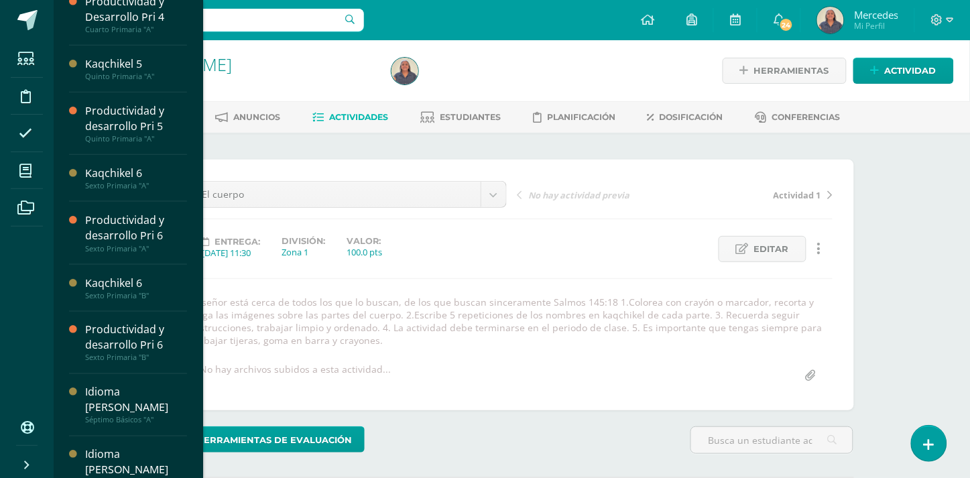
scroll to position [383, 0]
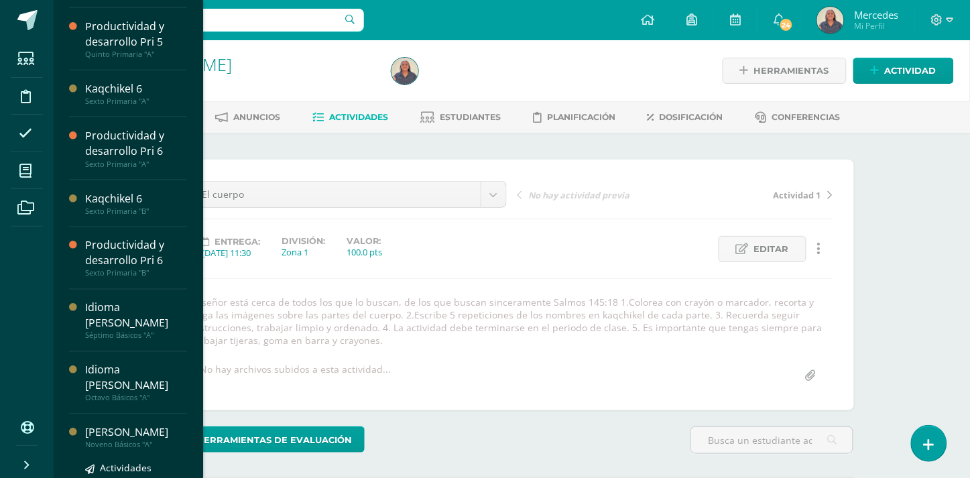
click at [128, 425] on div "[PERSON_NAME]" at bounding box center [136, 432] width 102 height 15
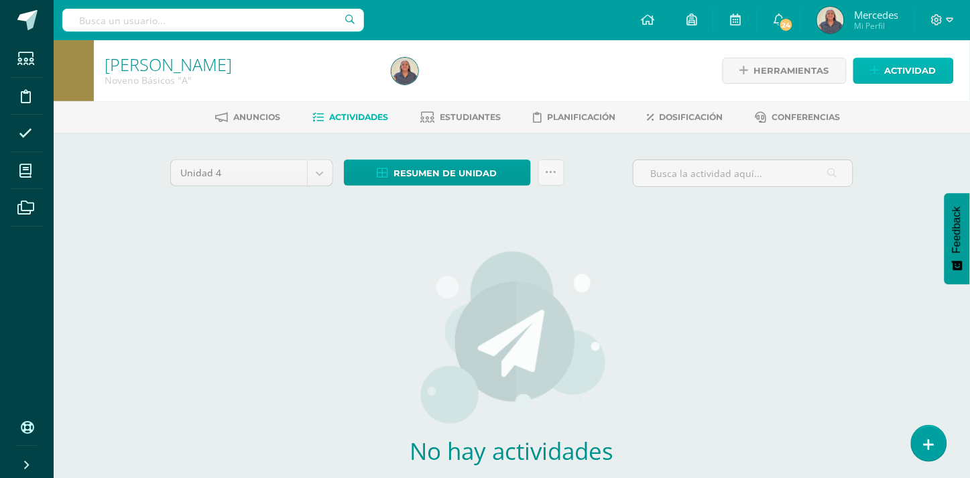
click at [901, 69] on span "Actividad" at bounding box center [910, 70] width 52 height 25
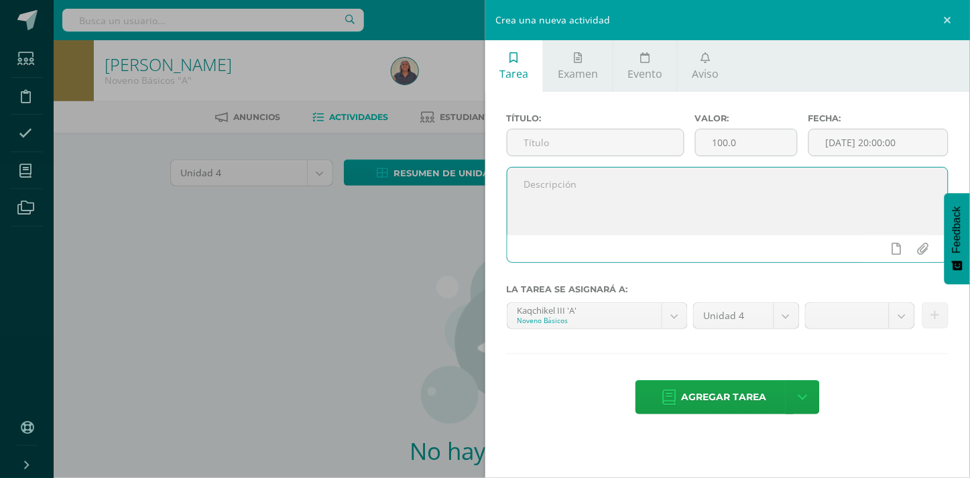
click at [545, 188] on textarea at bounding box center [727, 201] width 441 height 67
paste textarea "El señor está cerca de todos los que lo buscan, de los que buscan sinceramente …"
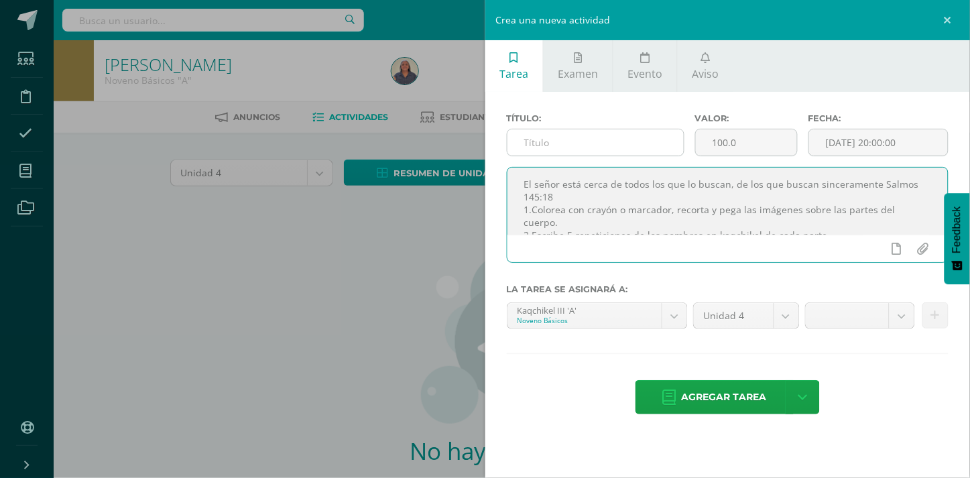
type textarea "El señor está cerca de todos los que lo buscan, de los que buscan sinceramente …"
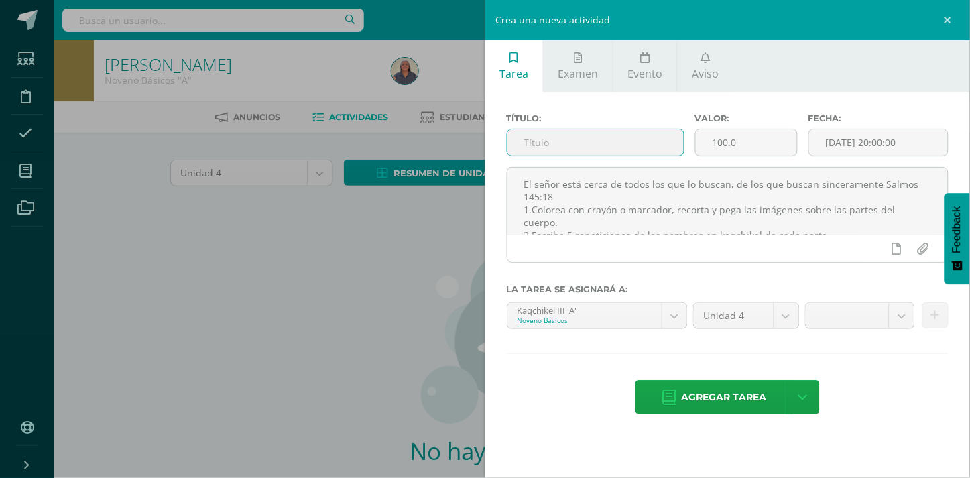
click at [580, 139] on input "text" at bounding box center [595, 142] width 176 height 26
type input "El cuerpo"
click at [913, 139] on input "[DATE] 20:00:00" at bounding box center [878, 142] width 139 height 26
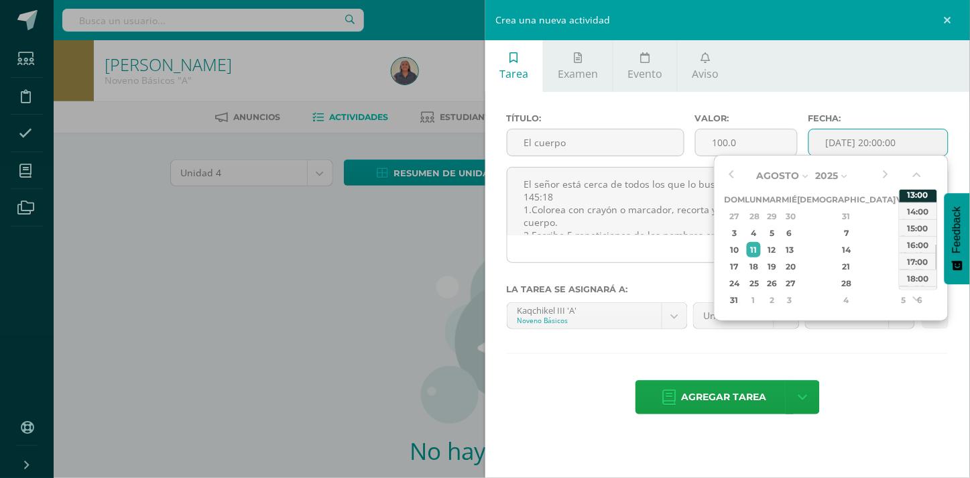
click at [917, 196] on div "13:00" at bounding box center [918, 194] width 38 height 17
type input "[DATE] 13:00"
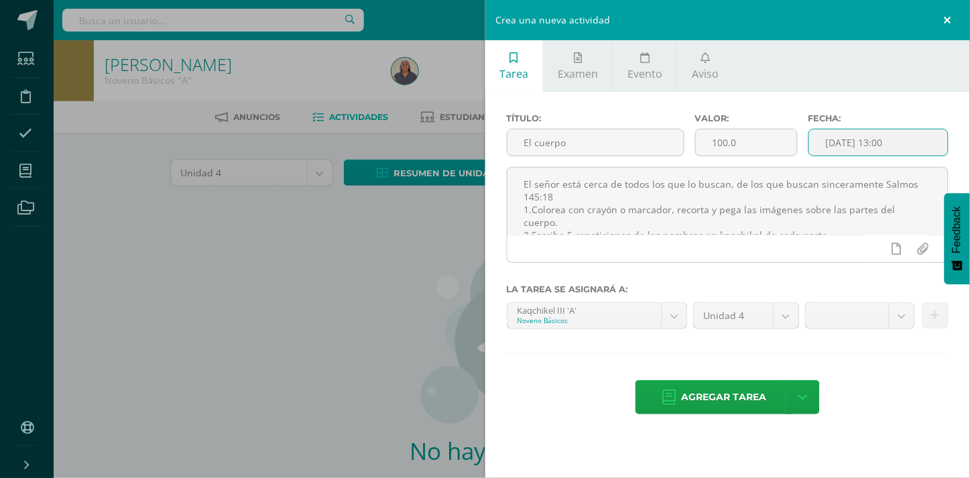
click at [943, 18] on link at bounding box center [949, 20] width 40 height 40
